Goal: Task Accomplishment & Management: Use online tool/utility

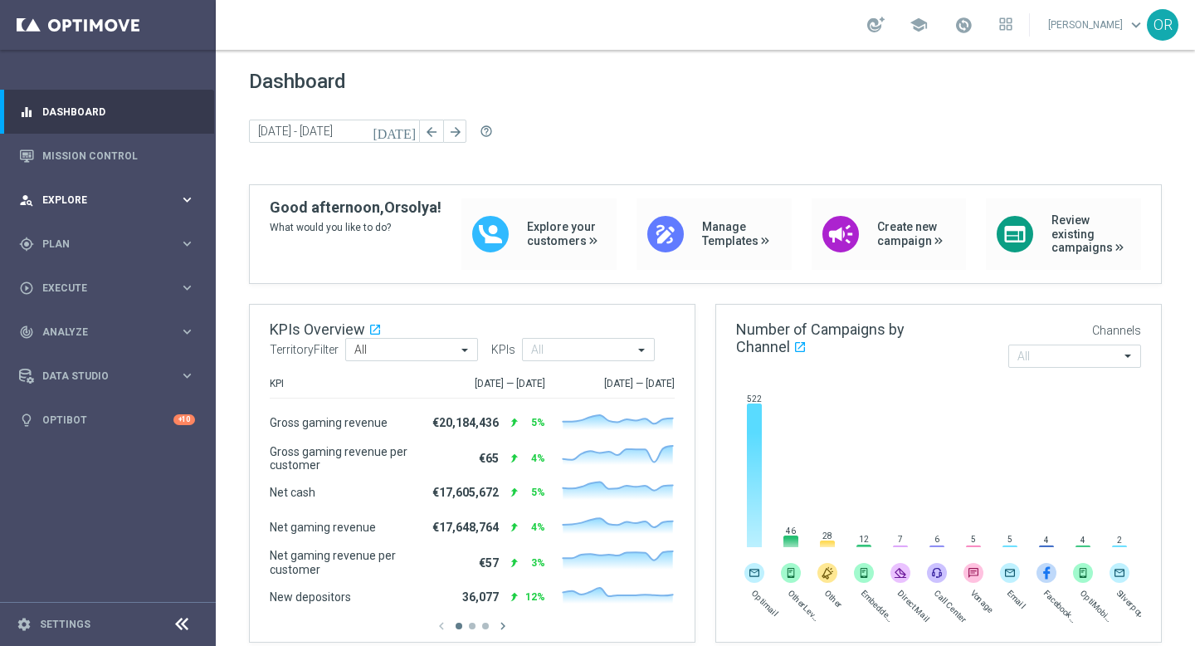
click at [86, 193] on div "person_search Explore" at bounding box center [99, 200] width 160 height 15
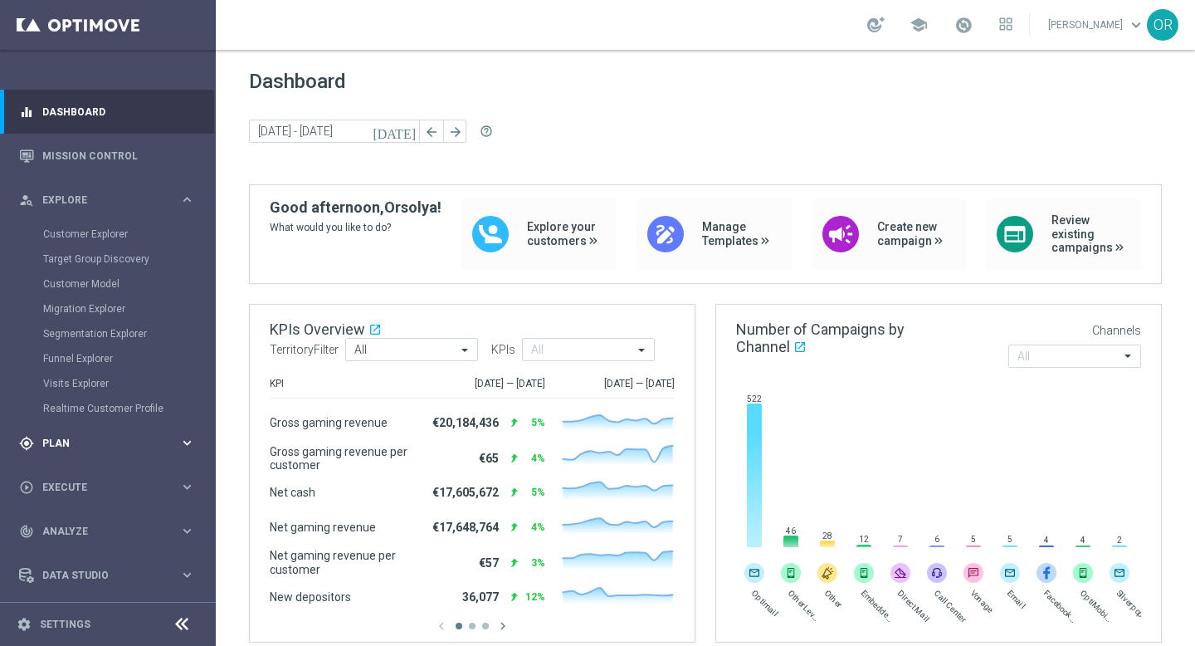
click at [80, 445] on span "Plan" at bounding box center [110, 443] width 137 height 10
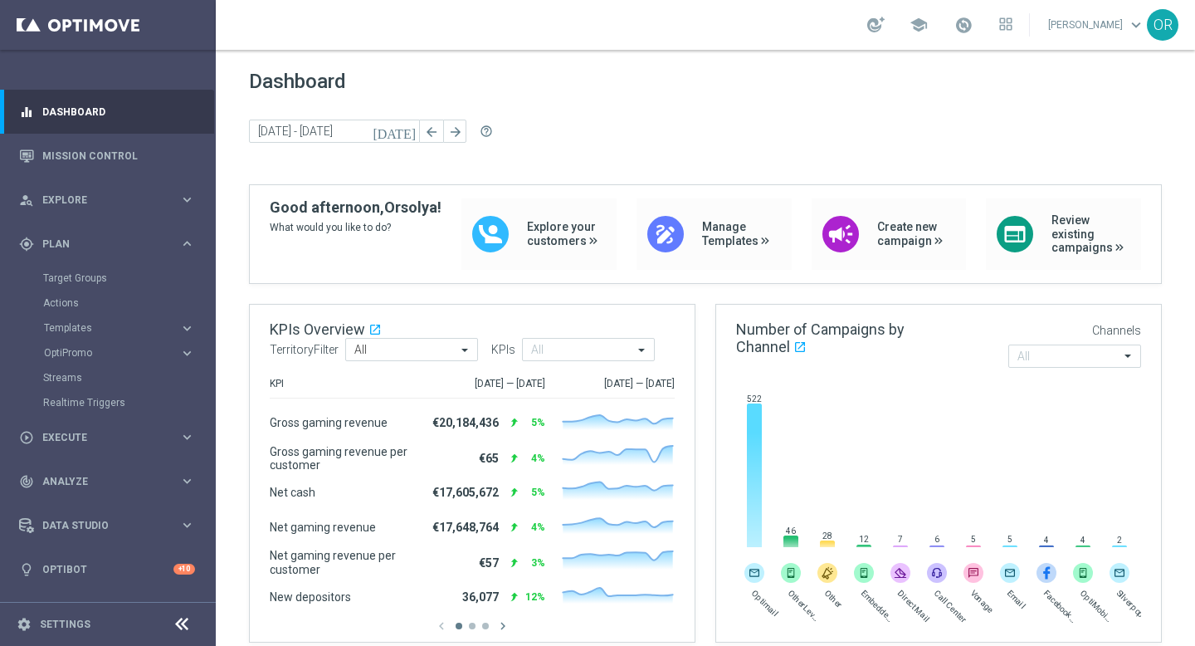
click at [78, 335] on accordion "Templates keyboard_arrow_right Optimail OptiMobile In-App OptiMobile Push Embed…" at bounding box center [128, 327] width 171 height 25
click at [78, 327] on span "Templates" at bounding box center [103, 328] width 119 height 10
click at [89, 352] on link "Optimail" at bounding box center [111, 352] width 121 height 13
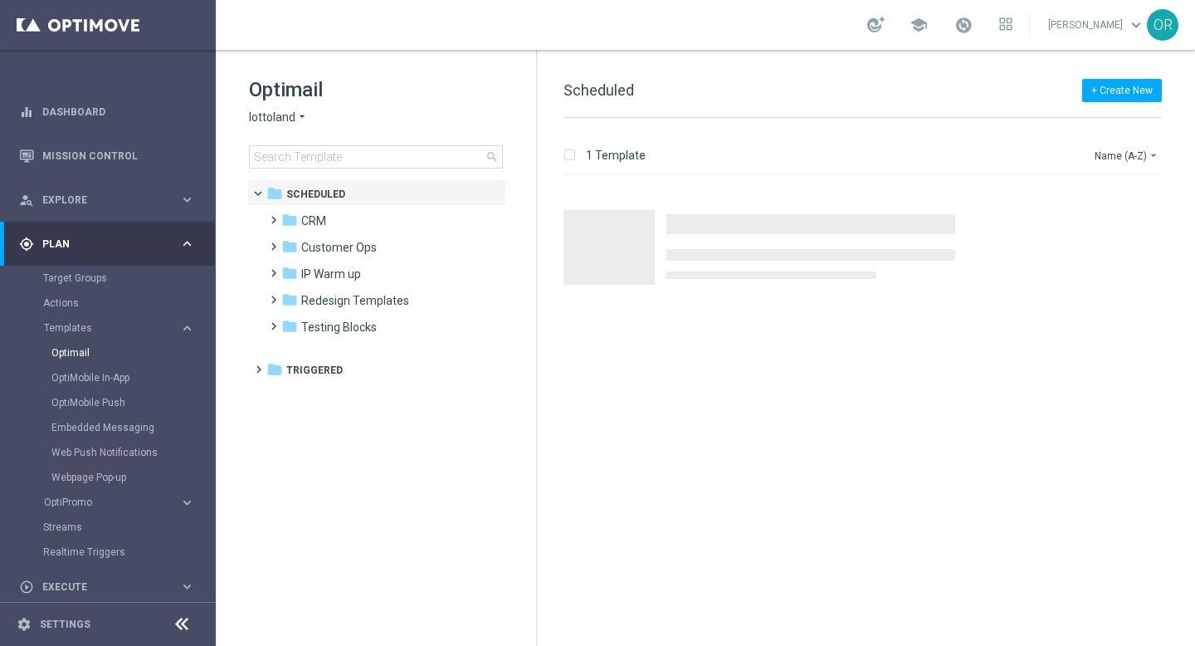
click at [296, 117] on icon "arrow_drop_down" at bounding box center [302, 118] width 13 height 16
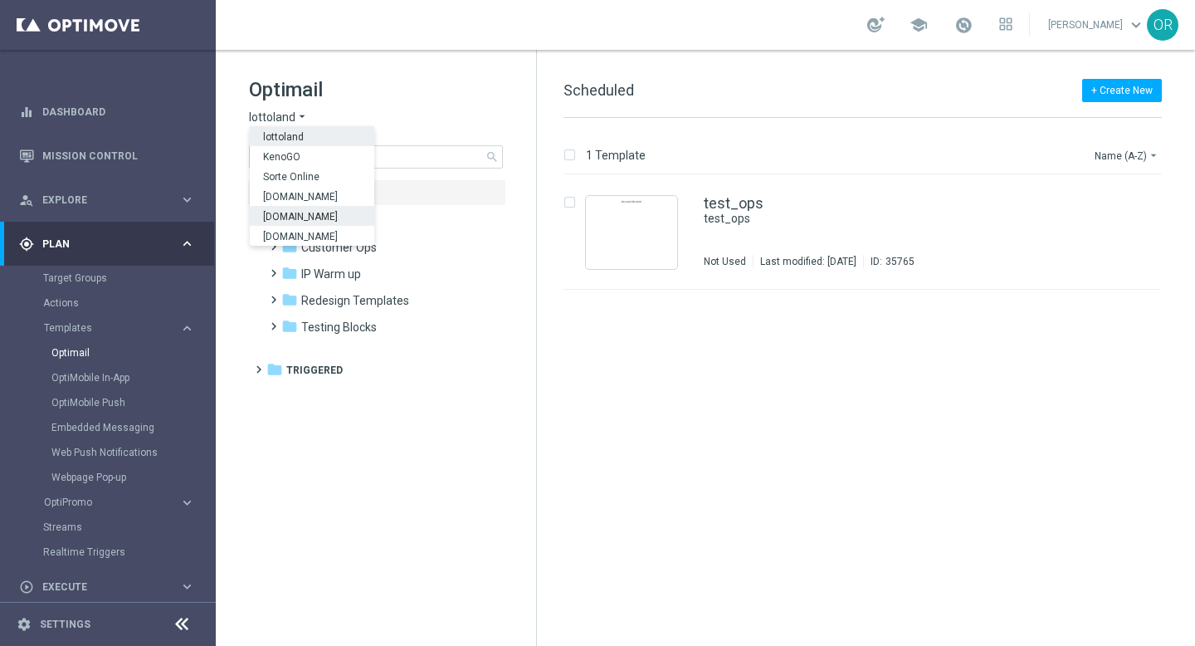
click at [0, 0] on span "Lottoland.bet.br" at bounding box center [0, 0] width 0 height 0
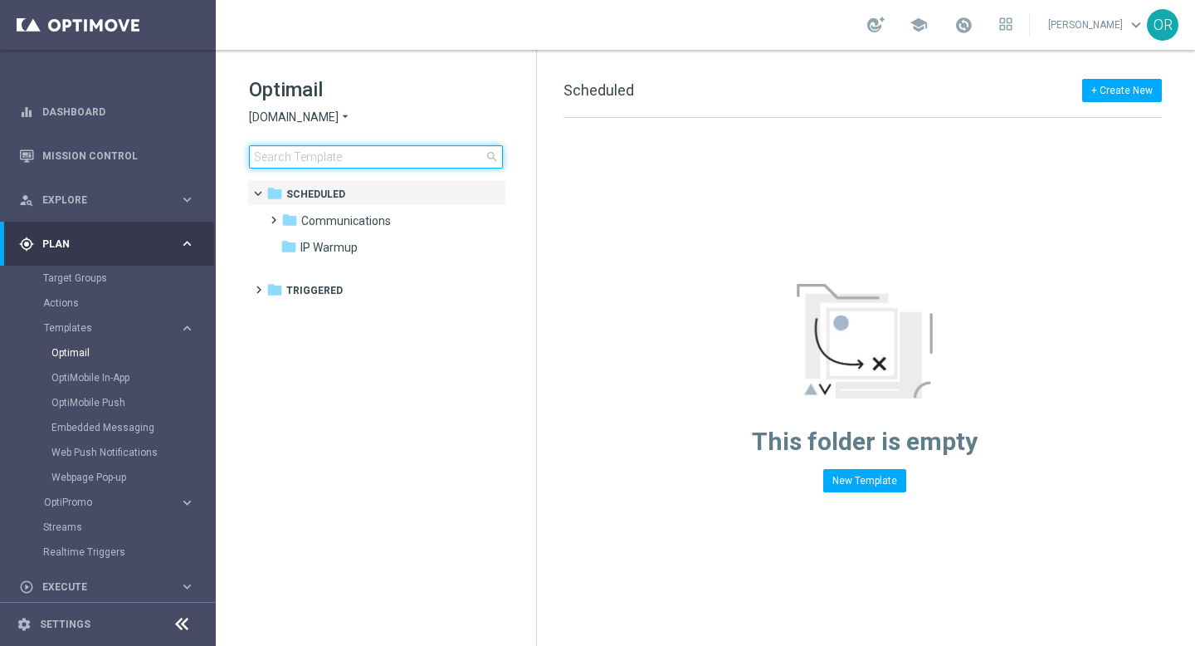
click at [330, 159] on input at bounding box center [376, 156] width 254 height 23
click at [313, 119] on span "Lottoland.bet.br" at bounding box center [294, 118] width 90 height 16
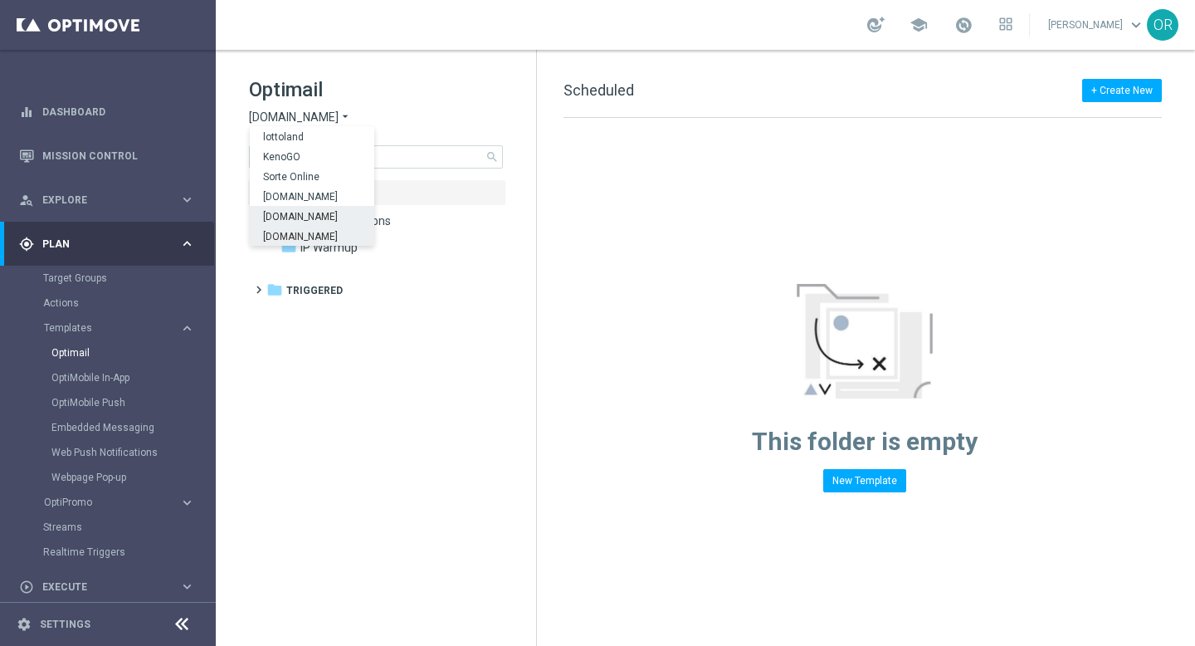
click at [0, 0] on span "Lottoland.com.br" at bounding box center [0, 0] width 0 height 0
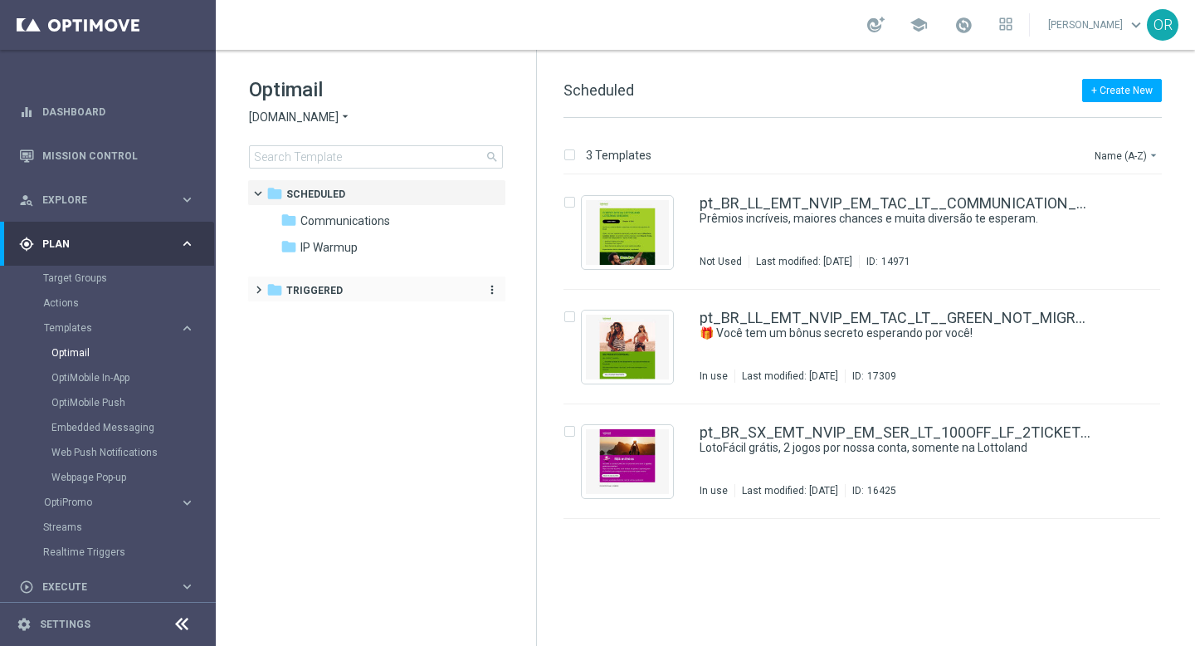
click at [345, 286] on div "folder Triggered" at bounding box center [367, 290] width 203 height 19
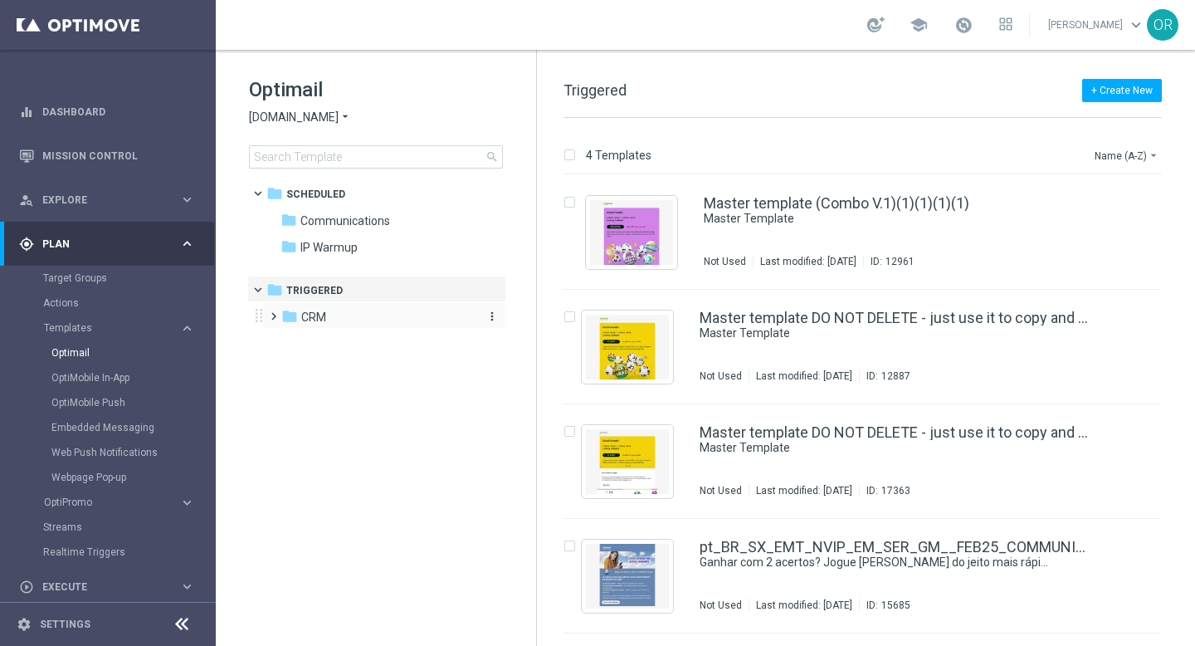
click at [353, 326] on div "folder CRM" at bounding box center [376, 317] width 191 height 19
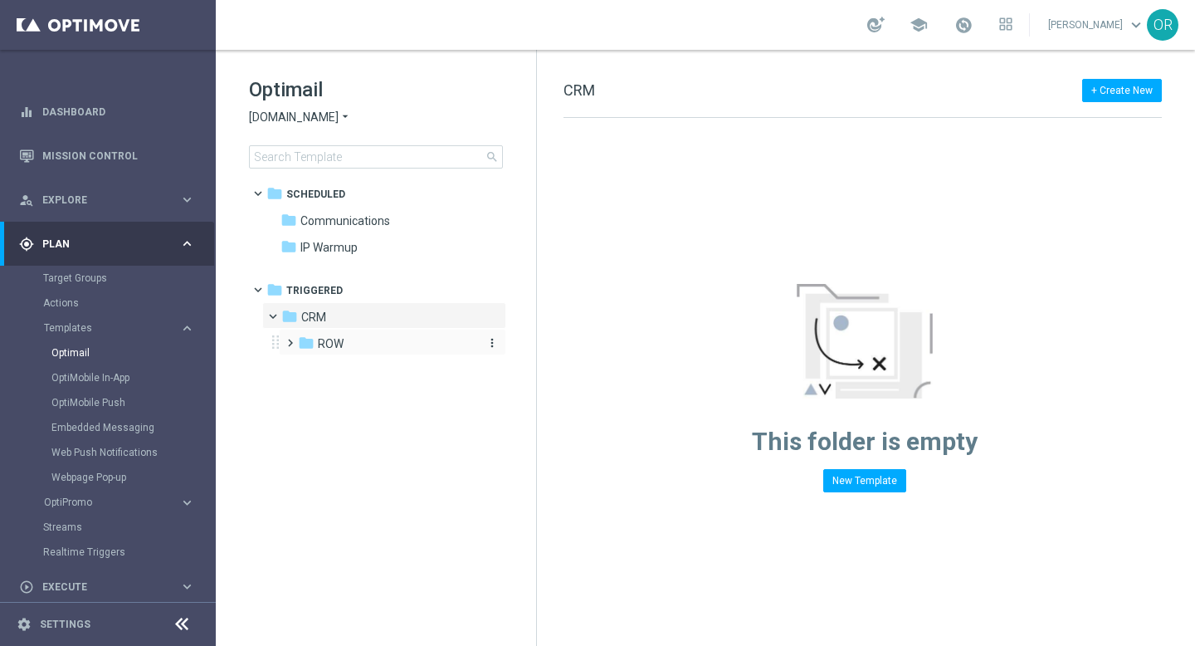
click at [353, 343] on div "folder ROW" at bounding box center [386, 344] width 177 height 19
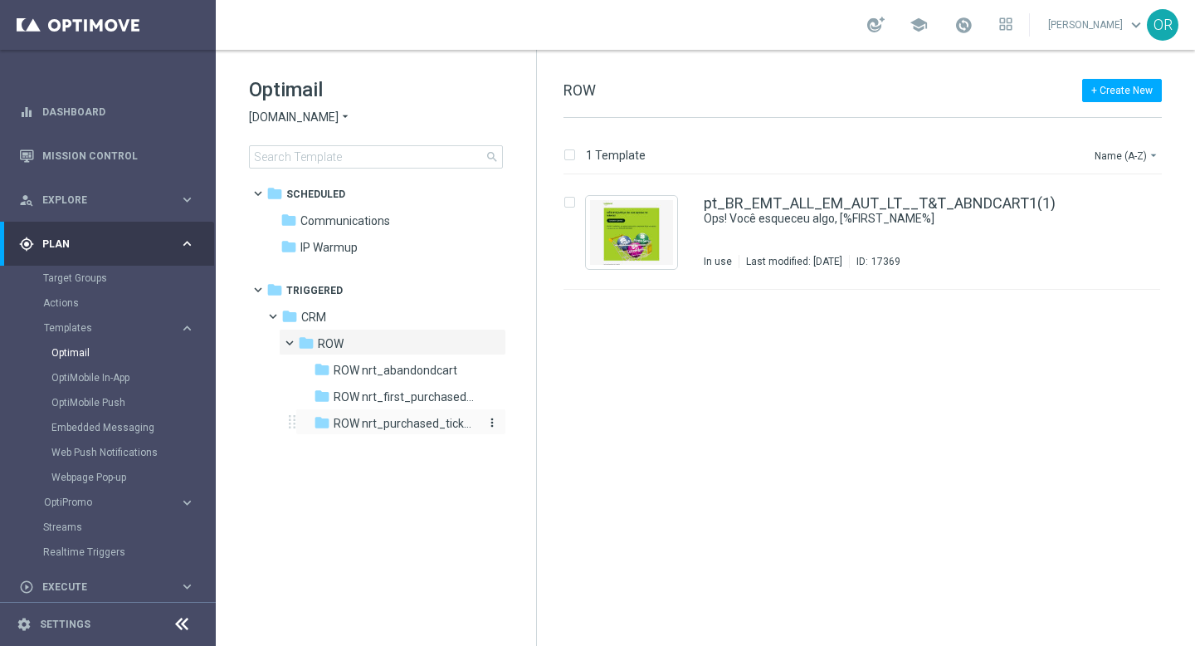
click at [407, 423] on span "ROW nrt_purchased_tickets" at bounding box center [406, 423] width 144 height 15
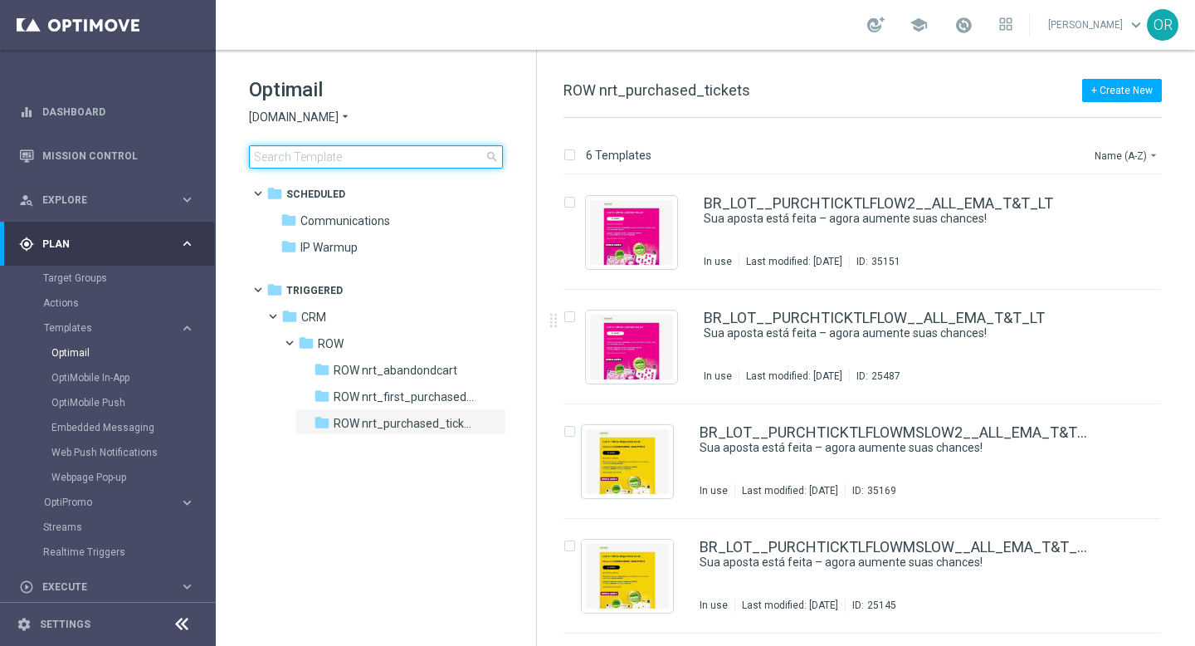
click at [358, 159] on input at bounding box center [376, 156] width 254 height 23
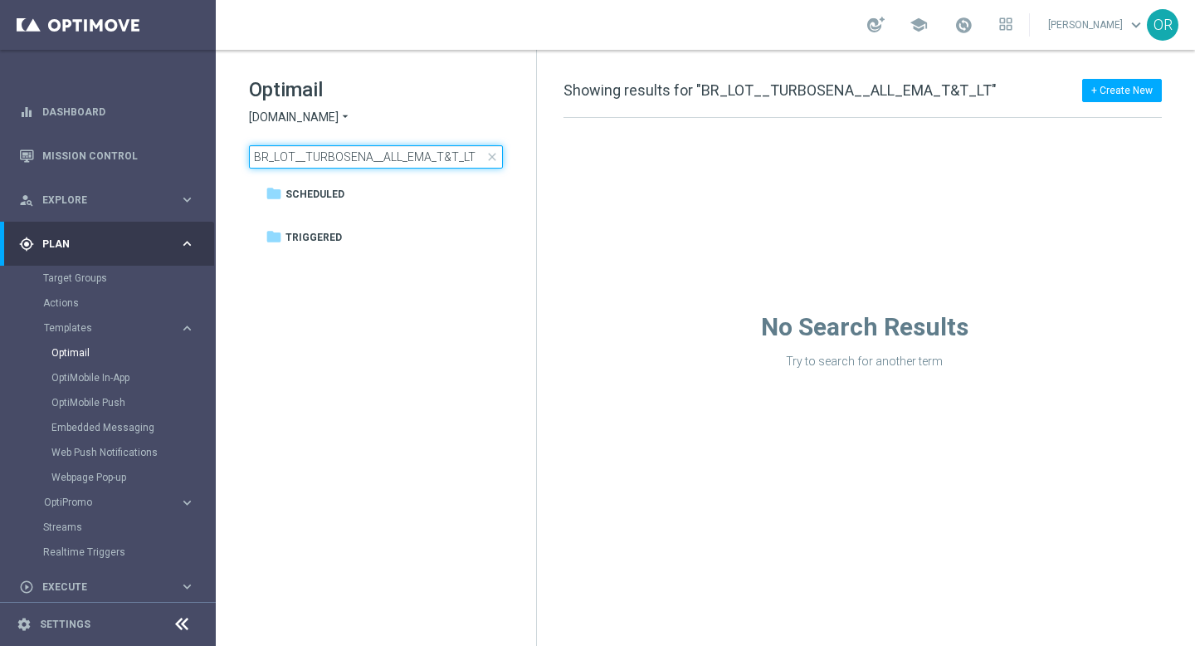
type input "BR_LOT__TURBOSENA__ALL_EMA_T&T_LT"
click at [325, 118] on span "Lottoland.com.br" at bounding box center [294, 118] width 90 height 16
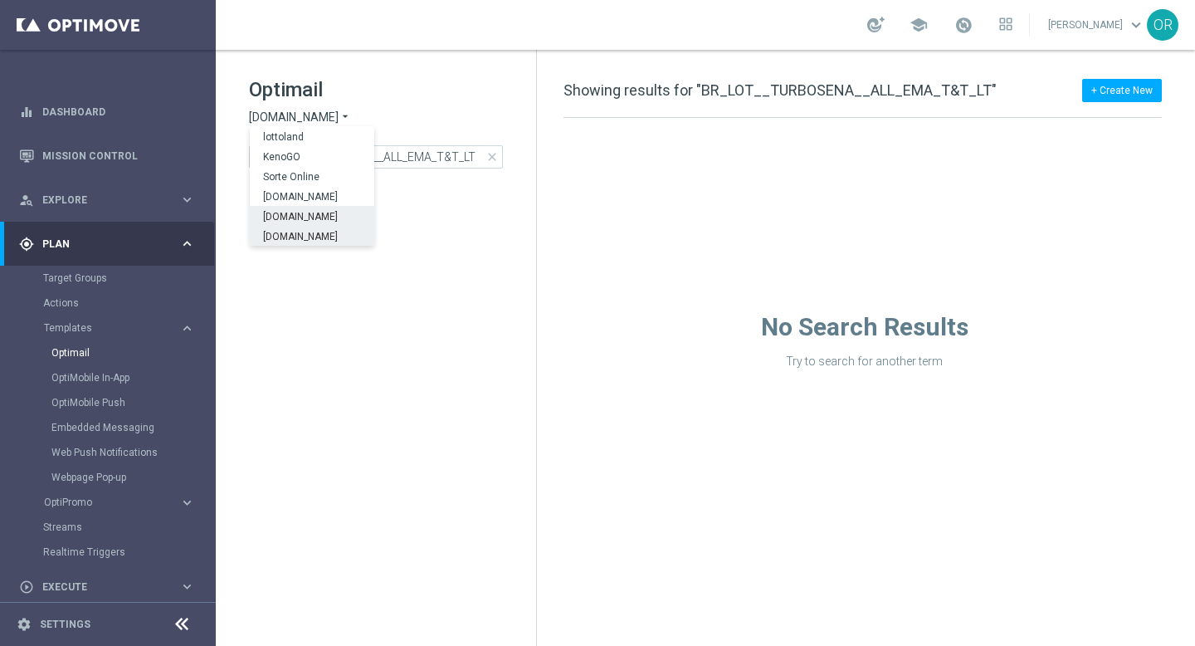
click at [0, 0] on span "Lottoland.bet.br" at bounding box center [0, 0] width 0 height 0
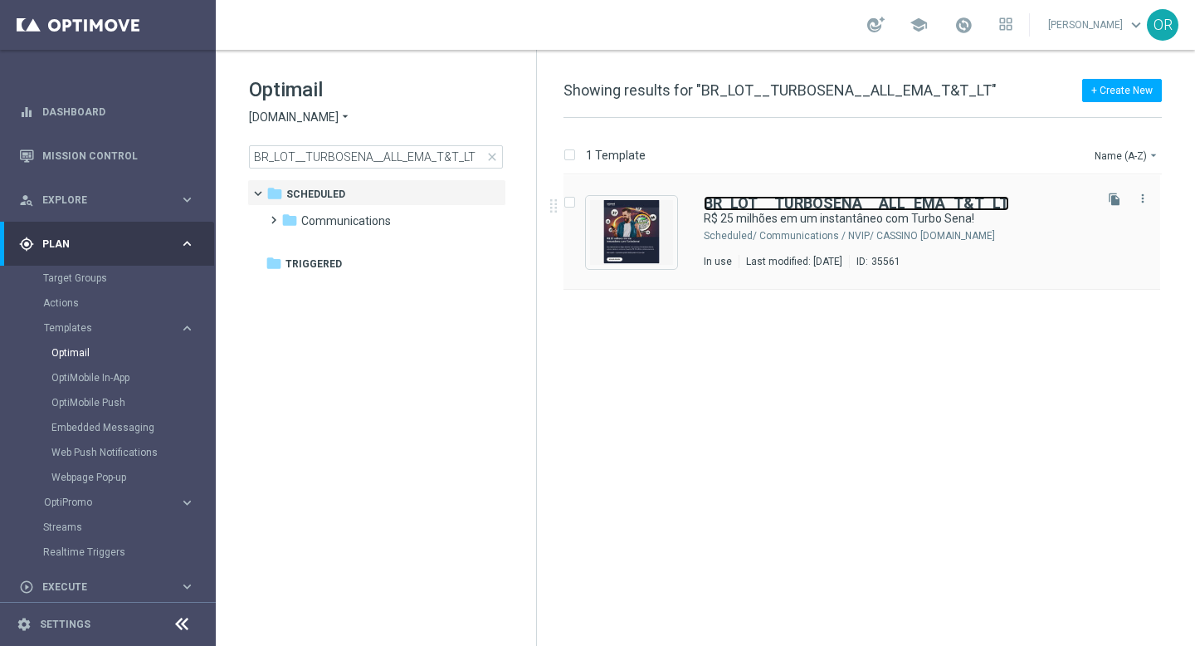
click at [789, 203] on b "BR_LOT__TURBOSENA__ALL_EMA_T&T_LT" at bounding box center [856, 202] width 305 height 17
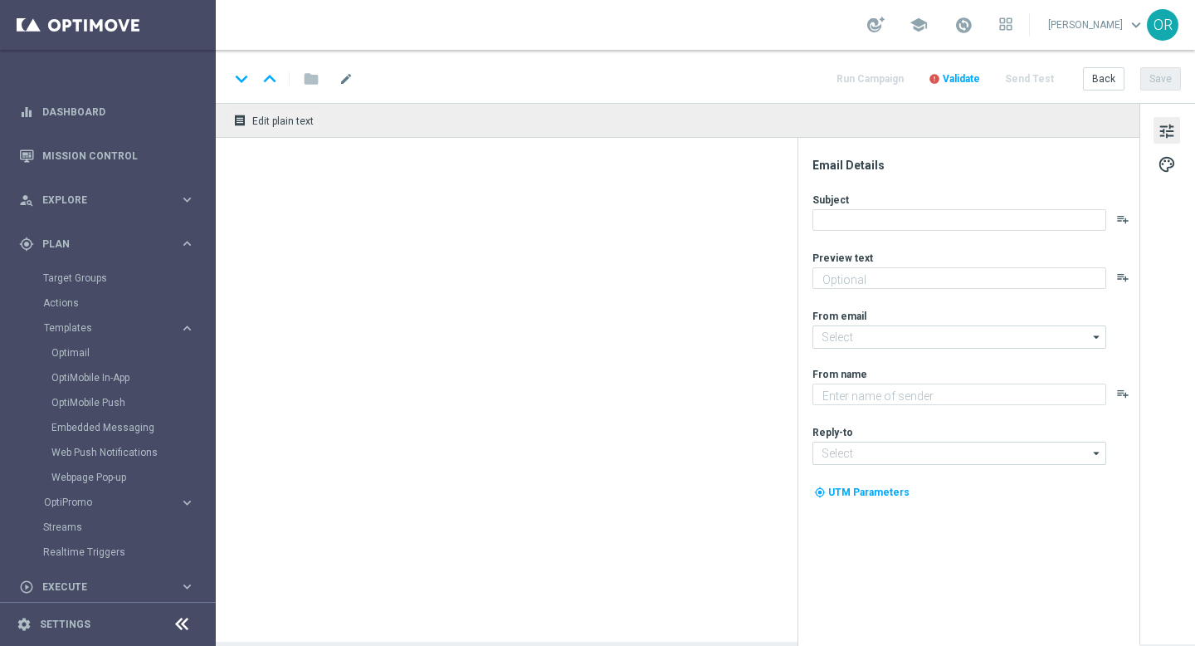
type textarea "Jackpot de R$25 milhões + prêmios fixos para quem acerta 2 ou 3 números"
type input "mail@crm.lottoland.bet.br"
type textarea "Lottoland"
type input "contato@lottoland.bet.br"
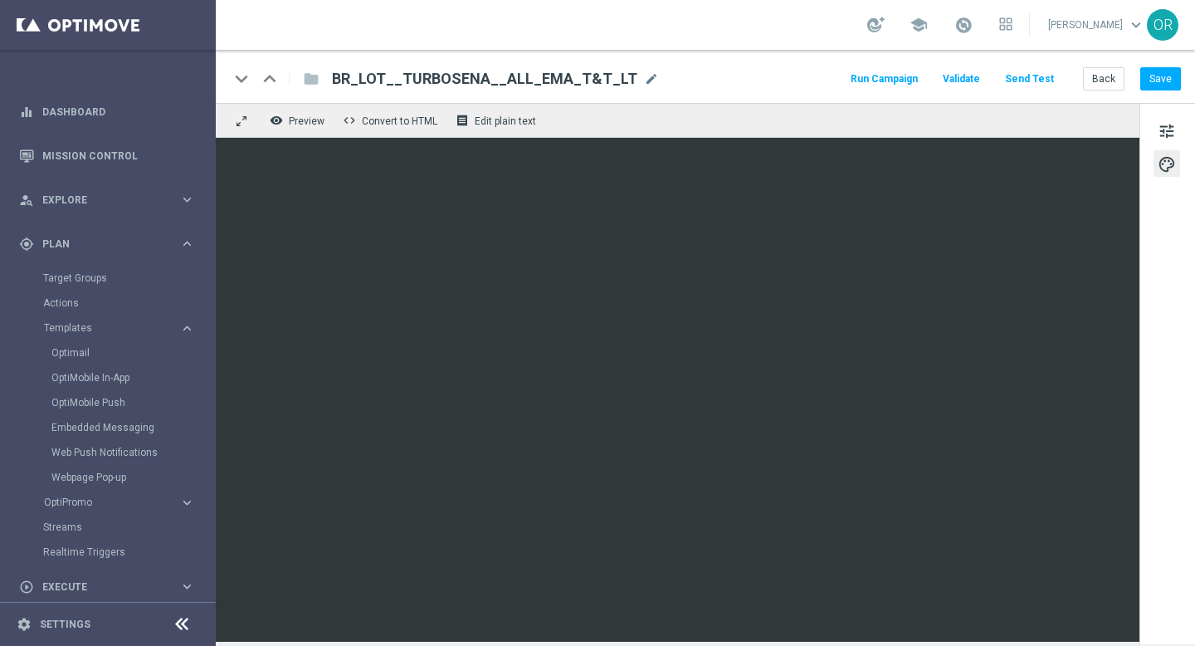
click at [304, 80] on div "folder" at bounding box center [302, 79] width 33 height 27
click at [314, 80] on div "folder" at bounding box center [302, 79] width 33 height 27
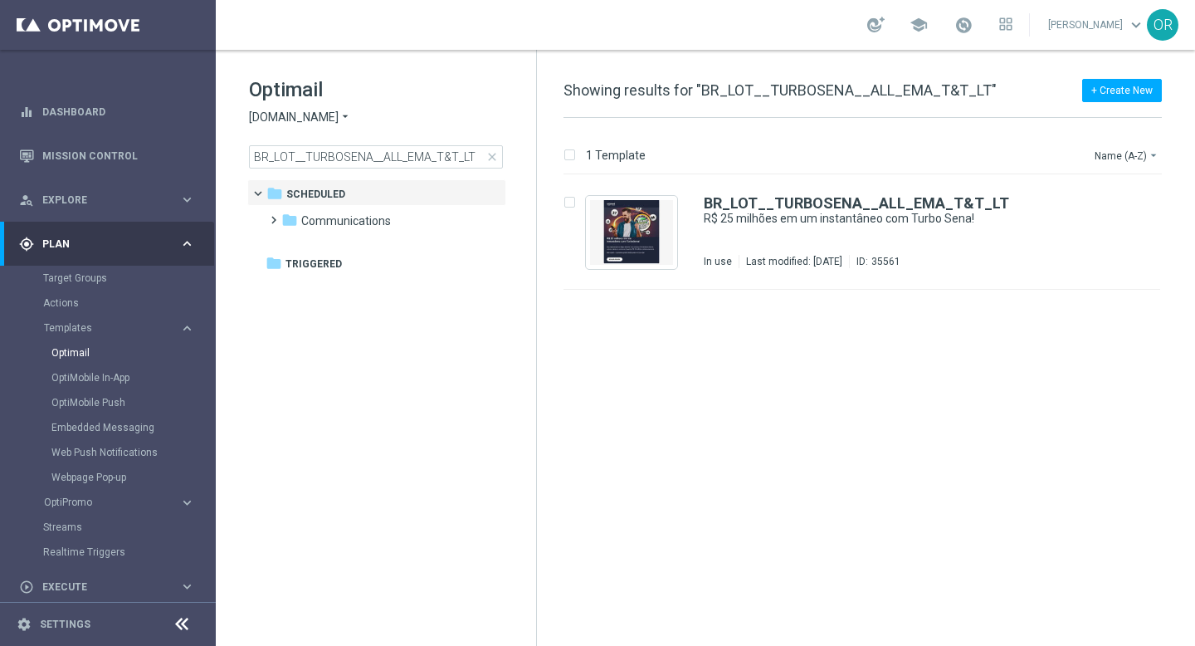
click at [493, 157] on span "close" at bounding box center [492, 156] width 13 height 13
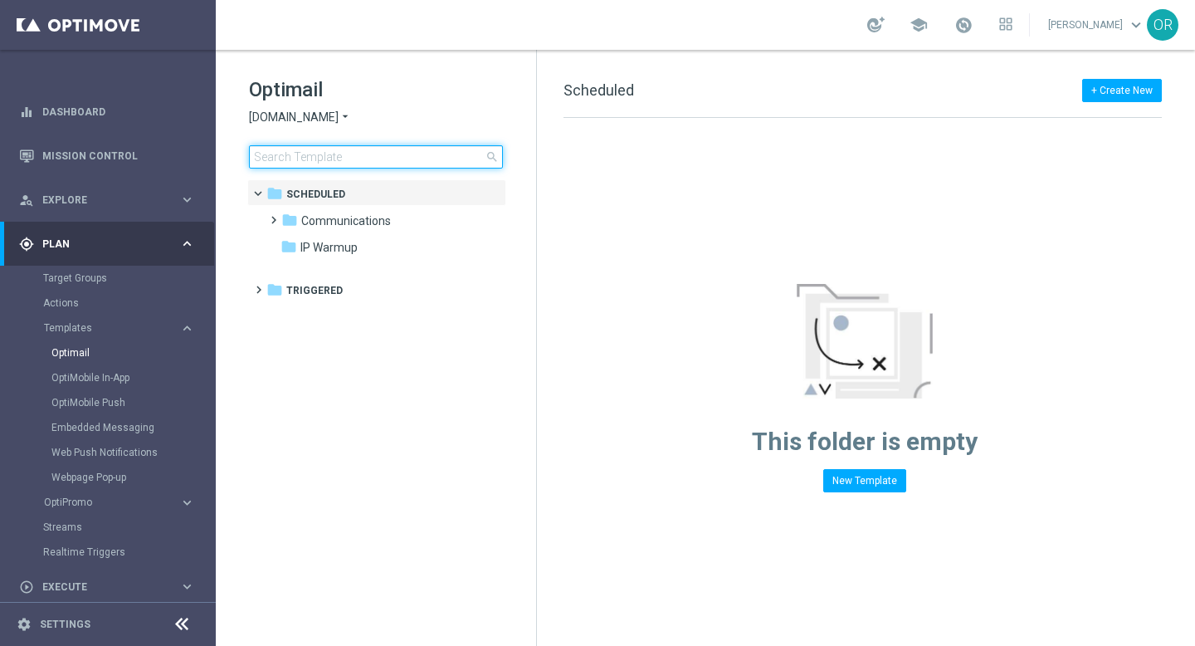
click at [388, 159] on input at bounding box center [376, 156] width 254 height 23
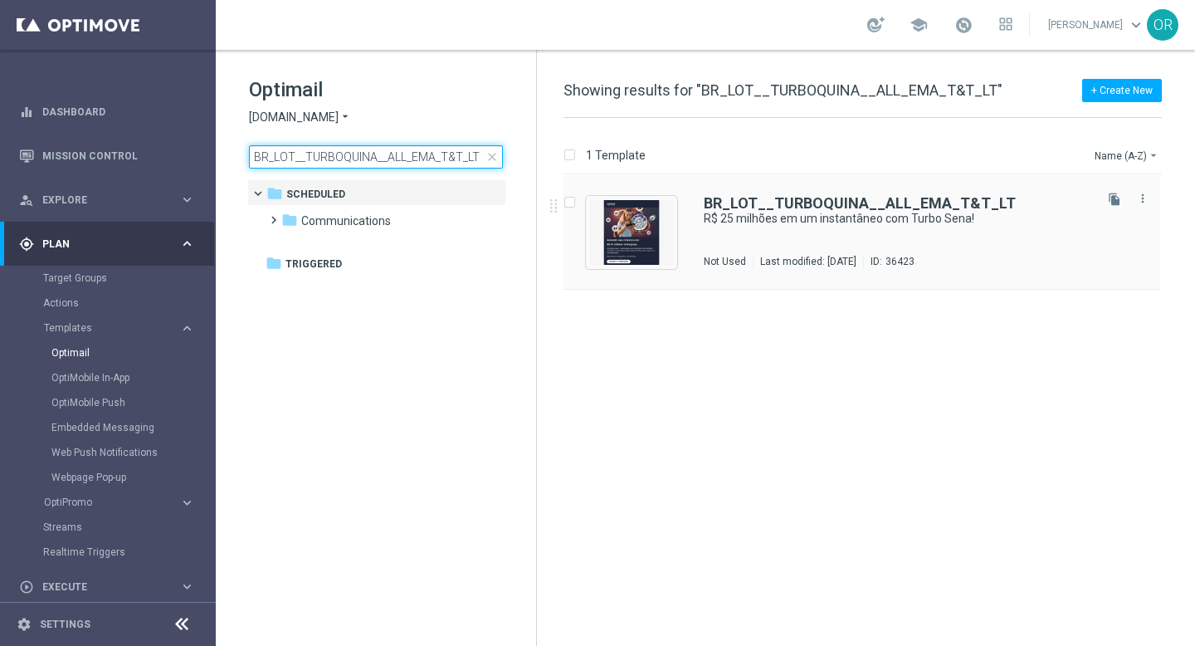
type input "BR_LOT__TURBOQUINA__ALL_EMA_T&T_LT"
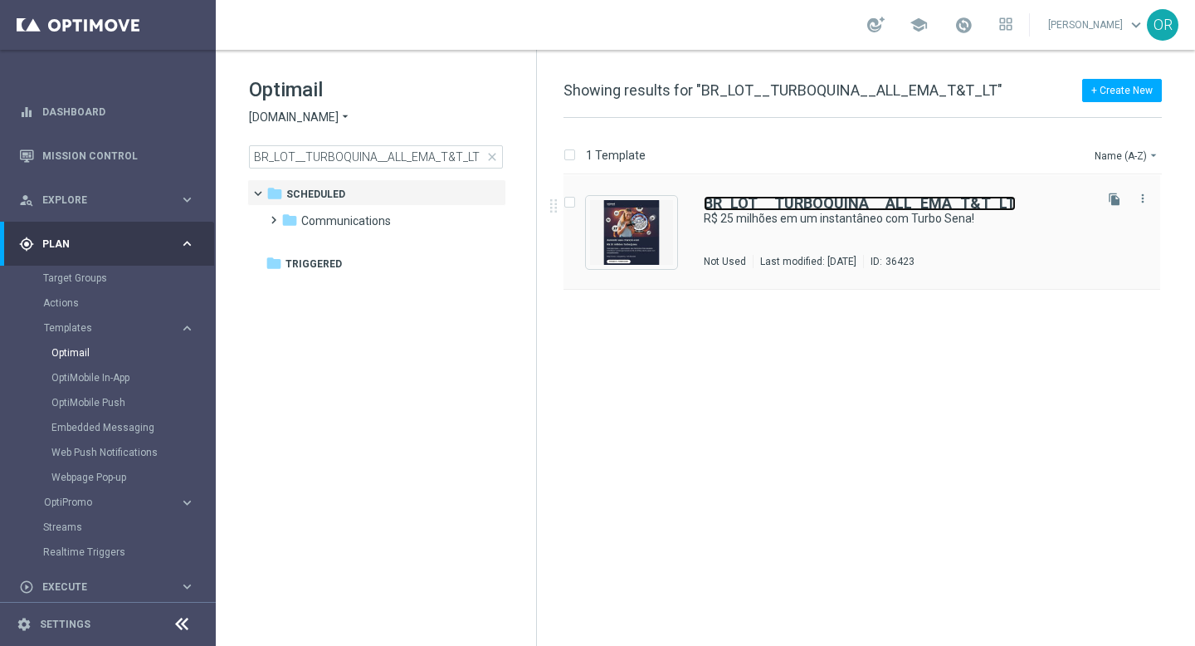
click at [747, 201] on b "BR_LOT__TURBOQUINA__ALL_EMA_T&T_LT" at bounding box center [860, 202] width 312 height 17
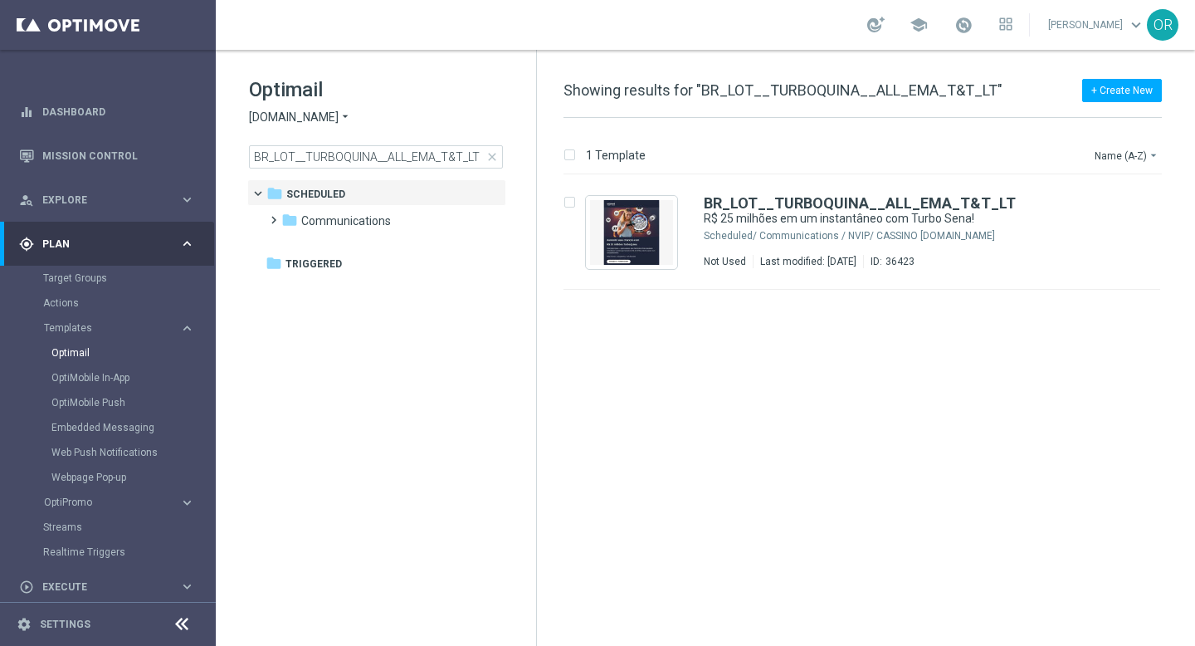
click at [492, 157] on span "close" at bounding box center [492, 156] width 13 height 13
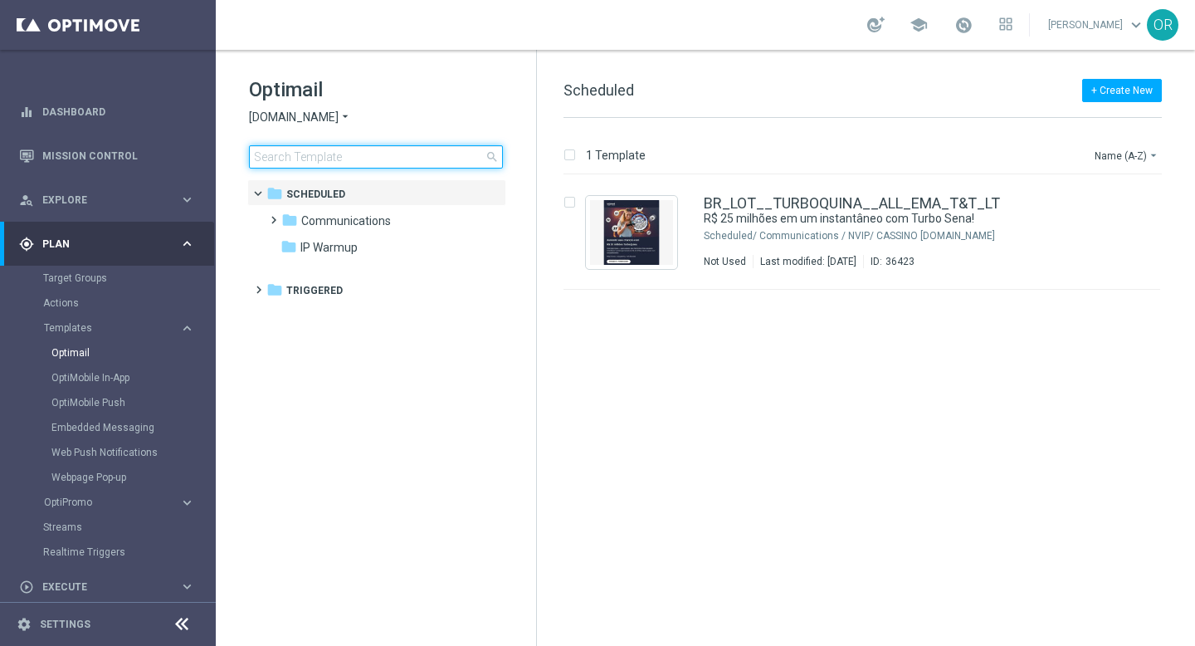
click at [390, 157] on input at bounding box center [376, 156] width 254 height 23
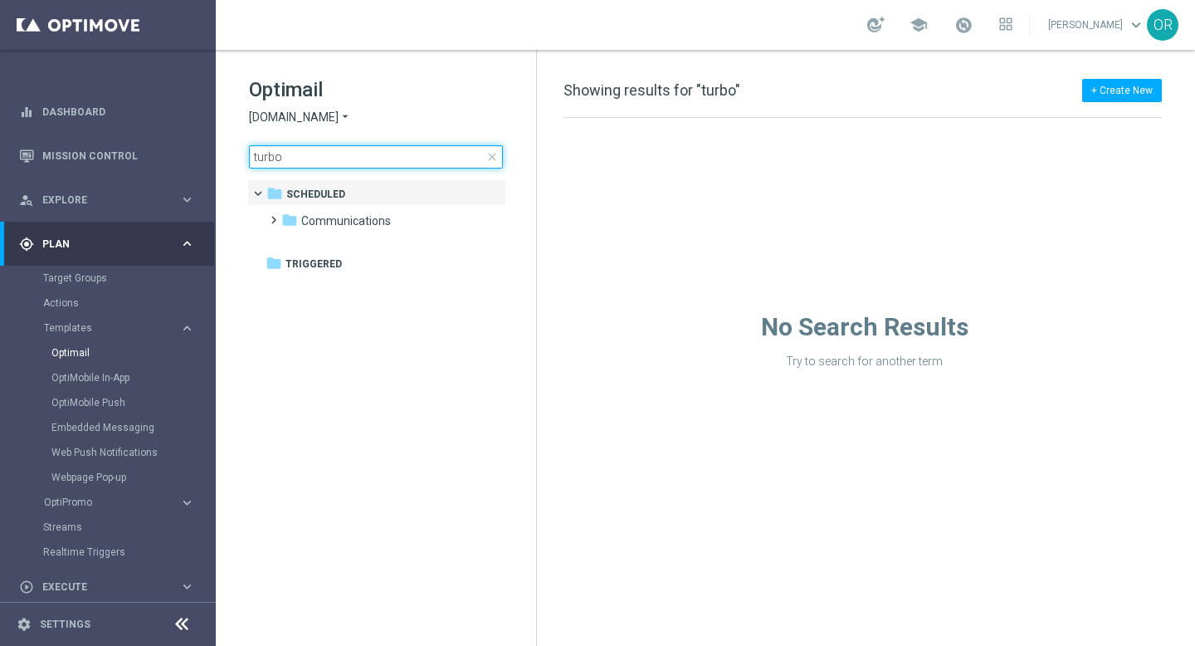
type input "turbo"
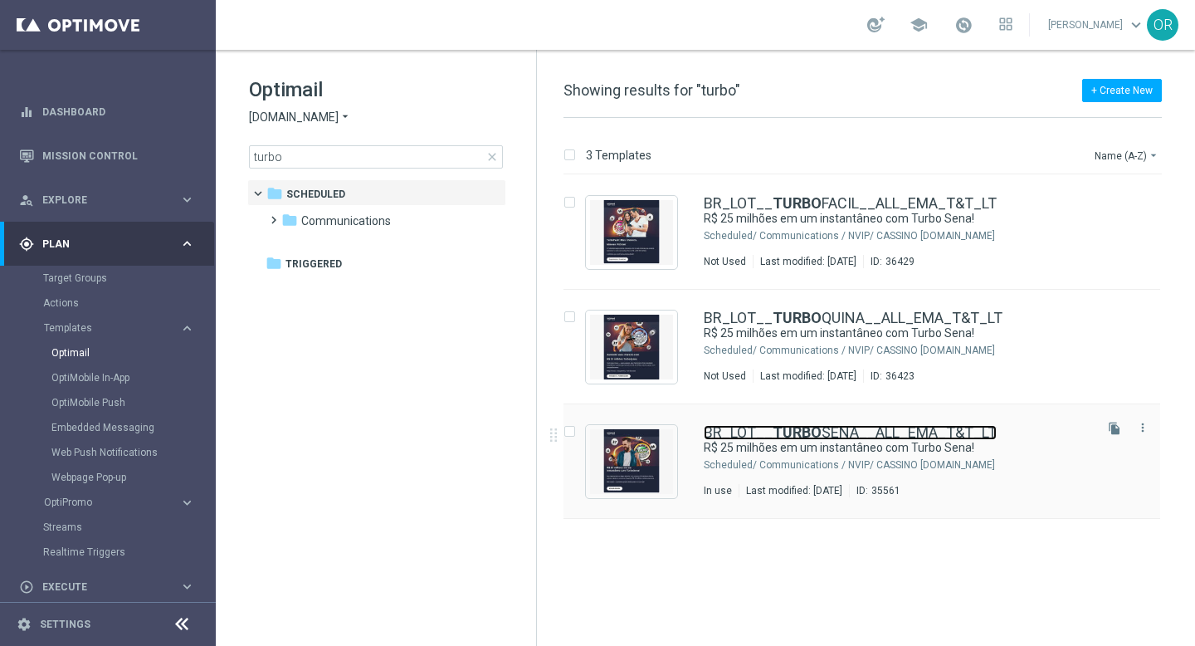
click at [768, 435] on link "BR_LOT__ TURBO SENA__ALL_EMA_T&T_LT" at bounding box center [850, 432] width 293 height 15
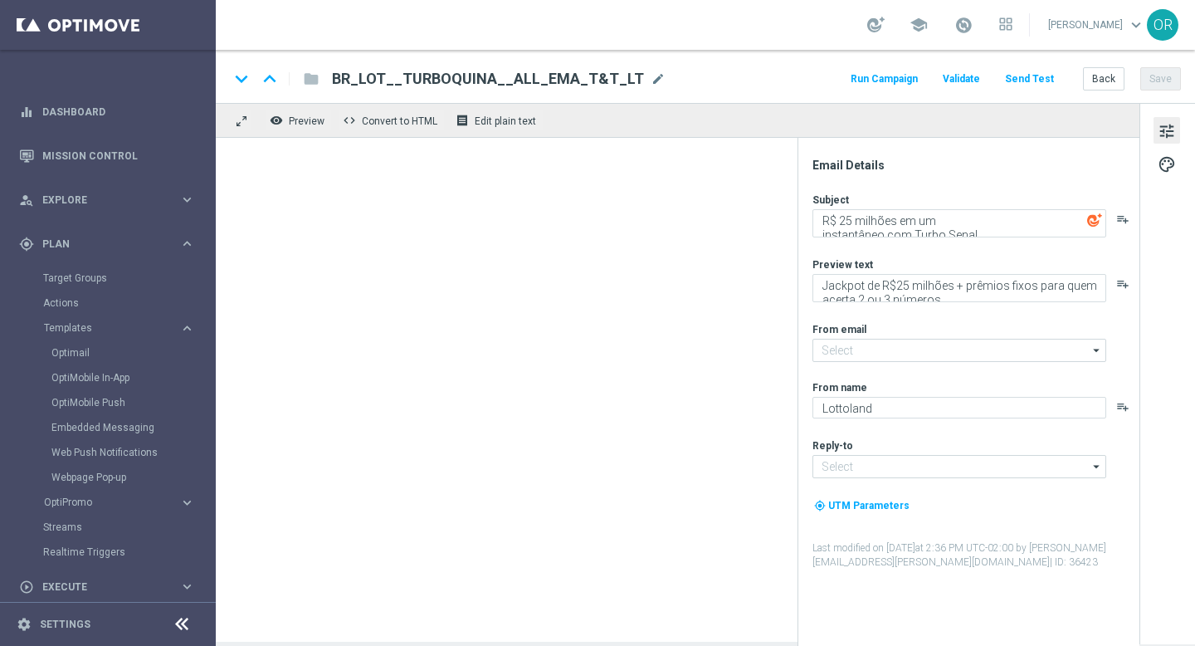
type input "mail@crm.lottoland.bet.br"
type input "contato@lottoland.bet.br"
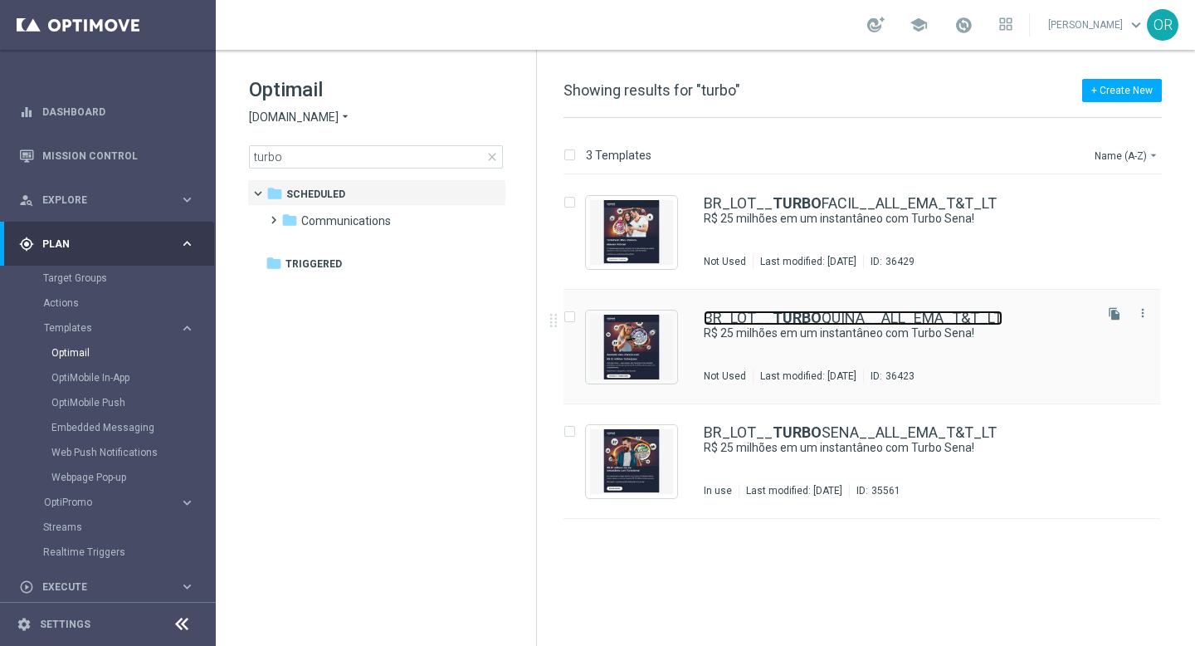
click at [784, 317] on b "TURBO" at bounding box center [797, 317] width 49 height 17
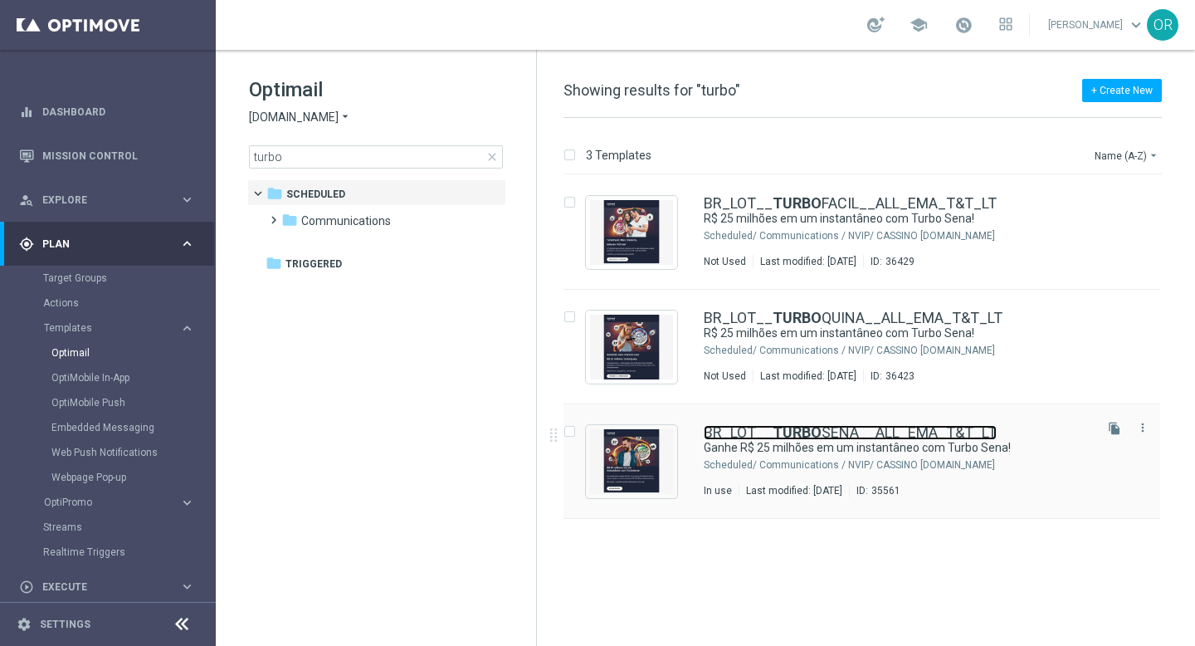
click at [768, 434] on link "BR_LOT__ TURBO SENA__ALL_EMA_T&T_LT" at bounding box center [850, 432] width 293 height 15
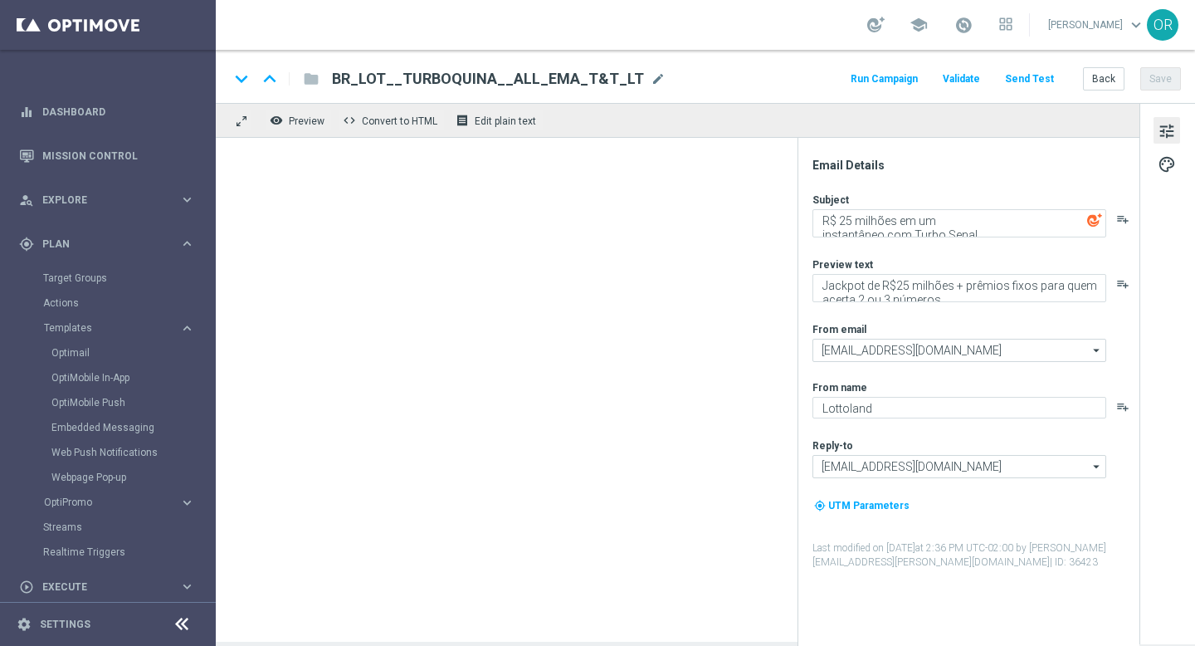
type textarea "Ganhe R$ 25 milhões em um instantâneo com Turbo Sena!"
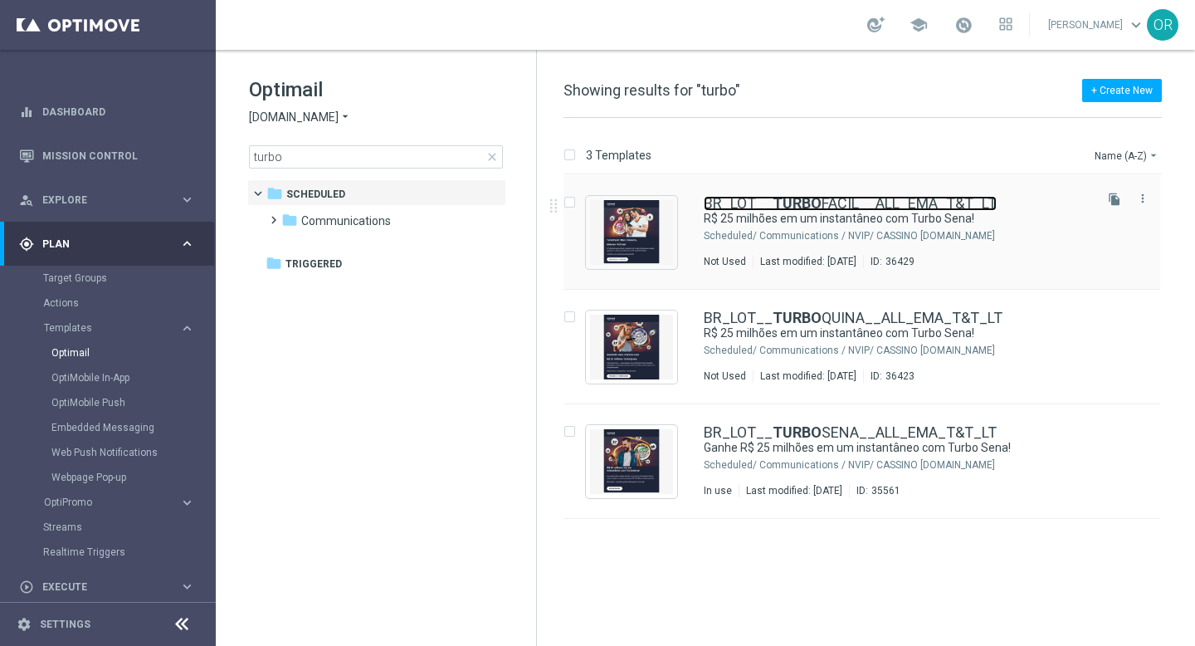
click at [810, 205] on b "TURBO" at bounding box center [797, 202] width 49 height 17
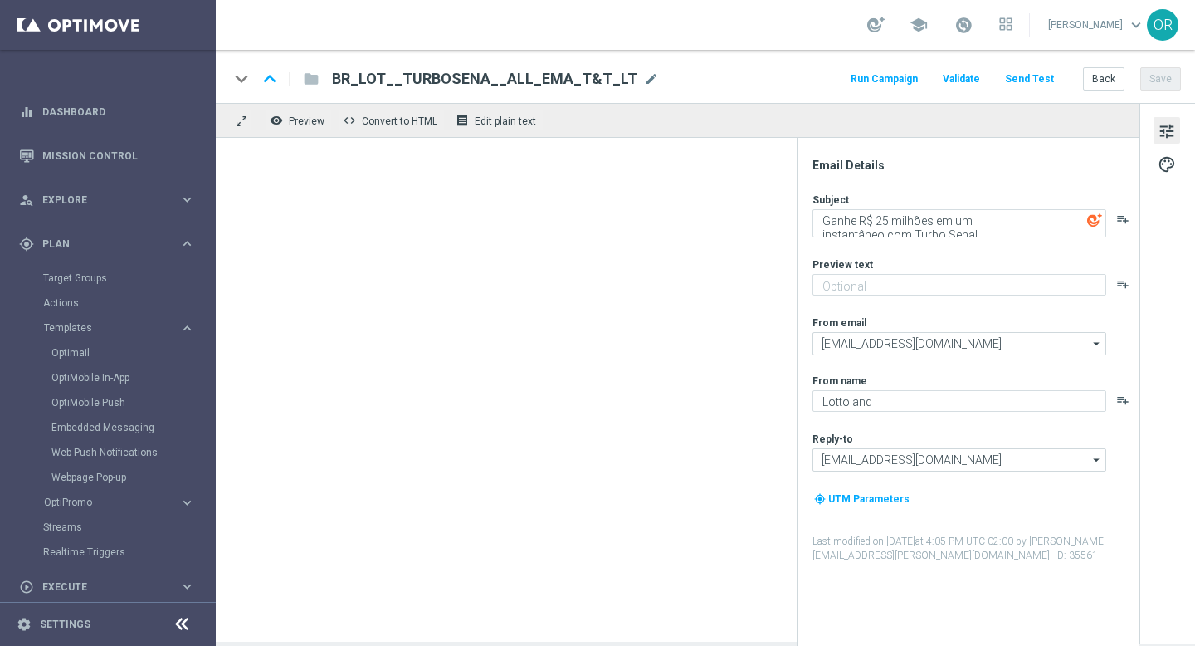
type textarea "R$ 25 milhões em um instantâneo com Turbo Sena!"
type textarea "Jackpot de R$25 milhões + prêmios fixos para quem acerta 2 ou 3 números"
